Goal: Information Seeking & Learning: Learn about a topic

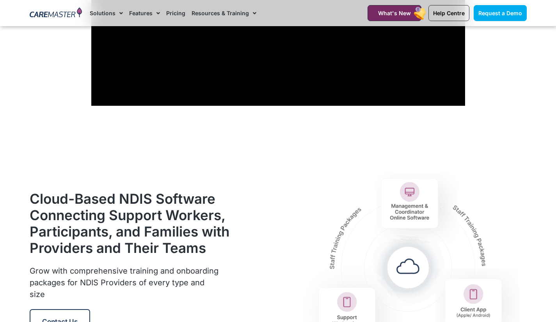
scroll to position [859, 0]
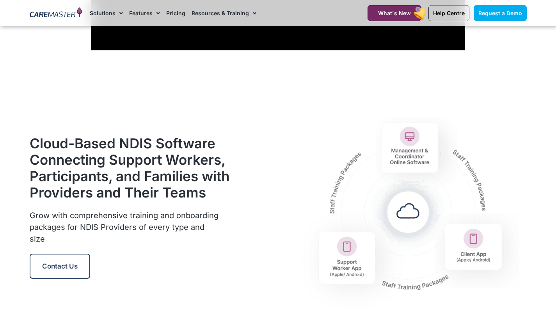
click at [77, 142] on h2 "Cloud-Based NDIS Software Connecting Support Workers, Participants, and Familie…" at bounding box center [130, 168] width 201 height 66
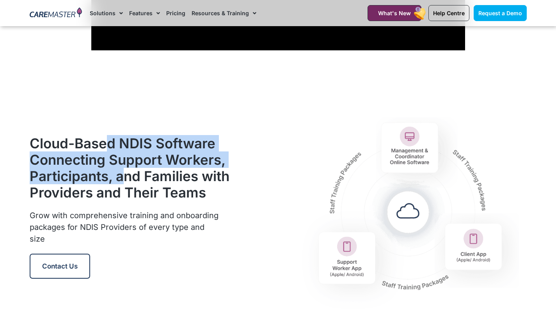
drag, startPoint x: 108, startPoint y: 140, endPoint x: 119, endPoint y: 180, distance: 41.6
click at [119, 172] on h2 "Cloud-Based NDIS Software Connecting Support Workers, Participants, and Familie…" at bounding box center [130, 168] width 201 height 66
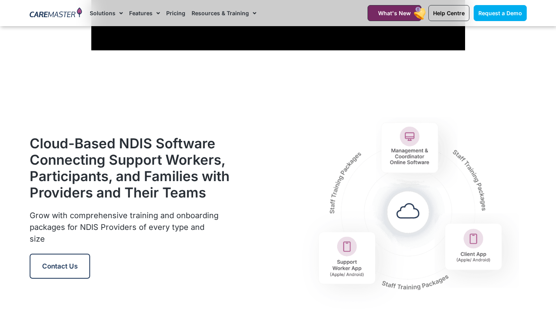
click at [119, 188] on h2 "Cloud-Based NDIS Software Connecting Support Workers, Participants, and Familie…" at bounding box center [130, 168] width 201 height 66
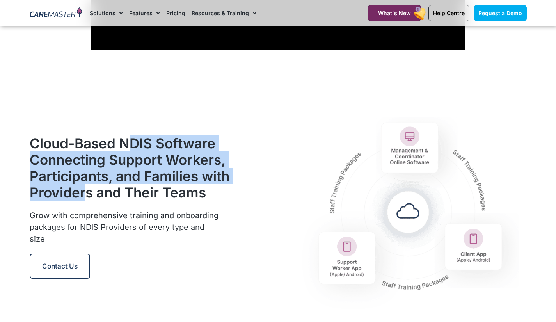
drag, startPoint x: 121, startPoint y: 171, endPoint x: 128, endPoint y: 140, distance: 32.1
click at [129, 141] on h2 "Cloud-Based NDIS Software Connecting Support Workers, Participants, and Familie…" at bounding box center [130, 168] width 201 height 66
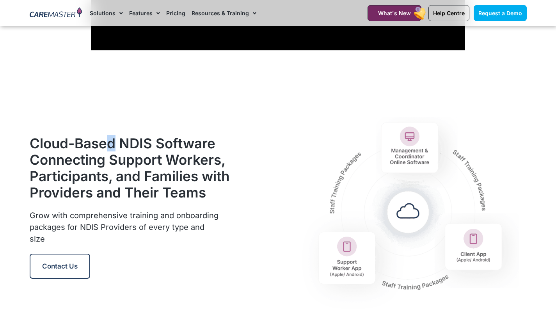
click at [113, 136] on h2 "Cloud-Based NDIS Software Connecting Support Workers, Participants, and Familie…" at bounding box center [130, 168] width 201 height 66
drag, startPoint x: 84, startPoint y: 175, endPoint x: 96, endPoint y: 173, distance: 11.6
click at [85, 175] on h2 "Cloud-Based NDIS Software Connecting Support Workers, Participants, and Familie…" at bounding box center [130, 168] width 201 height 66
drag, startPoint x: 185, startPoint y: 174, endPoint x: 121, endPoint y: 188, distance: 65.6
click at [185, 174] on h2 "Cloud-Based NDIS Software Connecting Support Workers, Participants, and Familie…" at bounding box center [130, 168] width 201 height 66
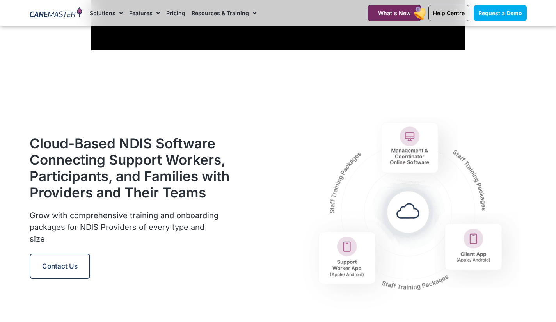
click at [107, 197] on h2 "Cloud-Based NDIS Software Connecting Support Workers, Participants, and Familie…" at bounding box center [130, 168] width 201 height 66
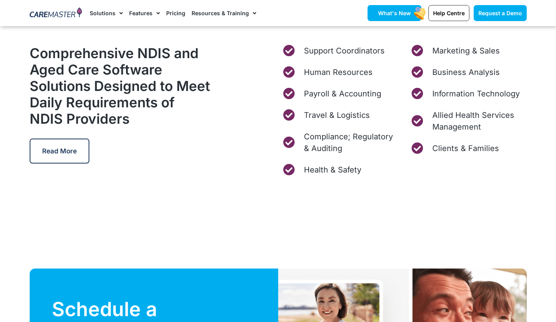
scroll to position [2474, 0]
